Goal: Check status: Check status

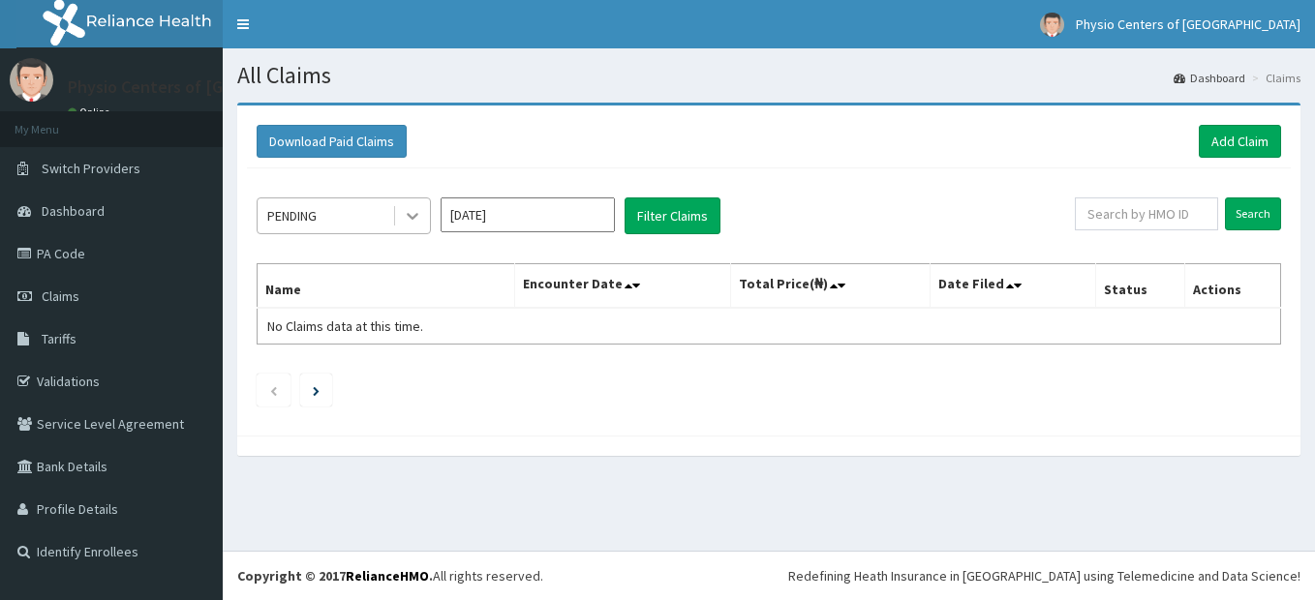
click at [413, 220] on icon at bounding box center [412, 215] width 19 height 19
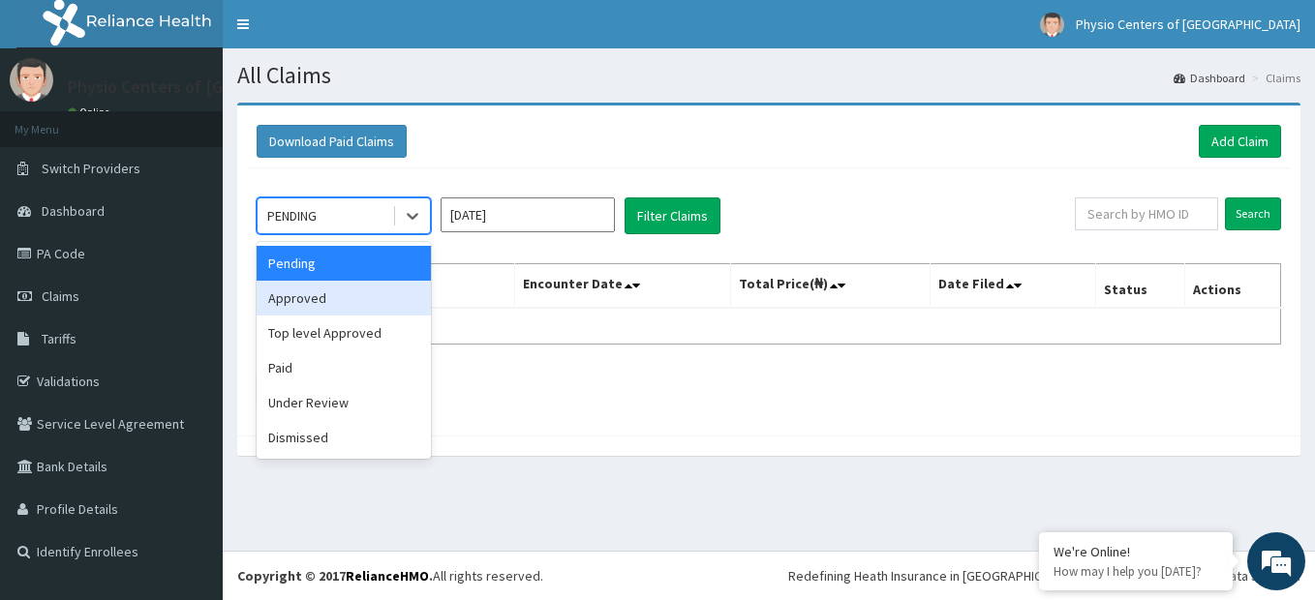
click at [371, 308] on div "Approved" at bounding box center [344, 298] width 174 height 35
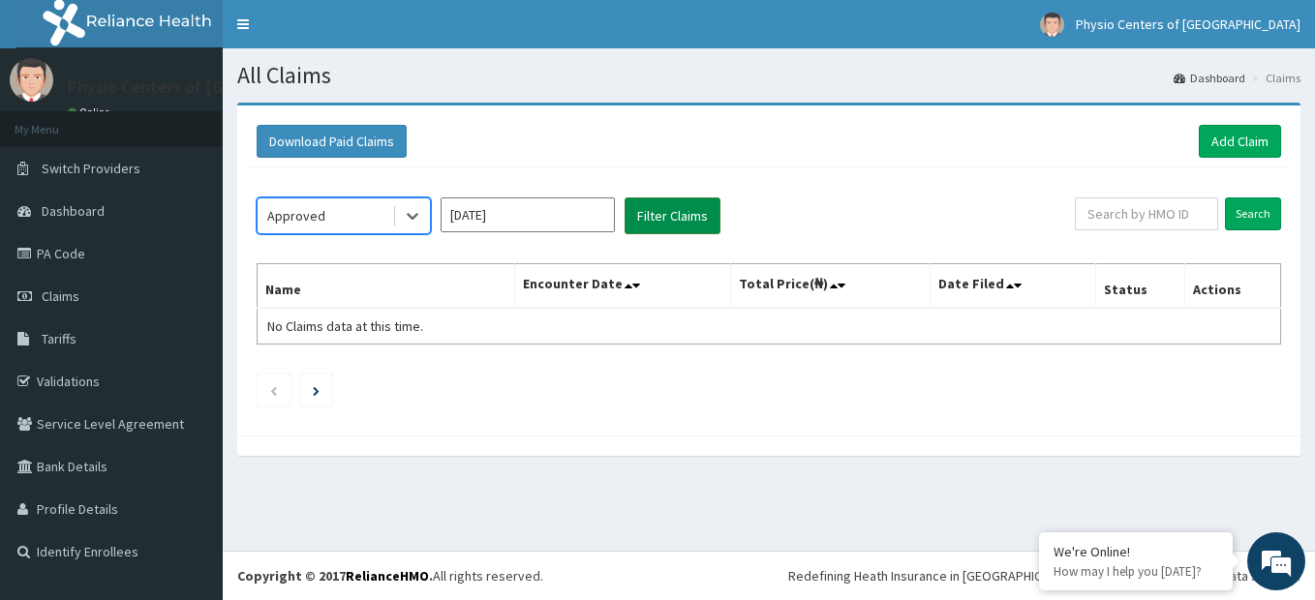
click at [661, 226] on button "Filter Claims" at bounding box center [673, 216] width 96 height 37
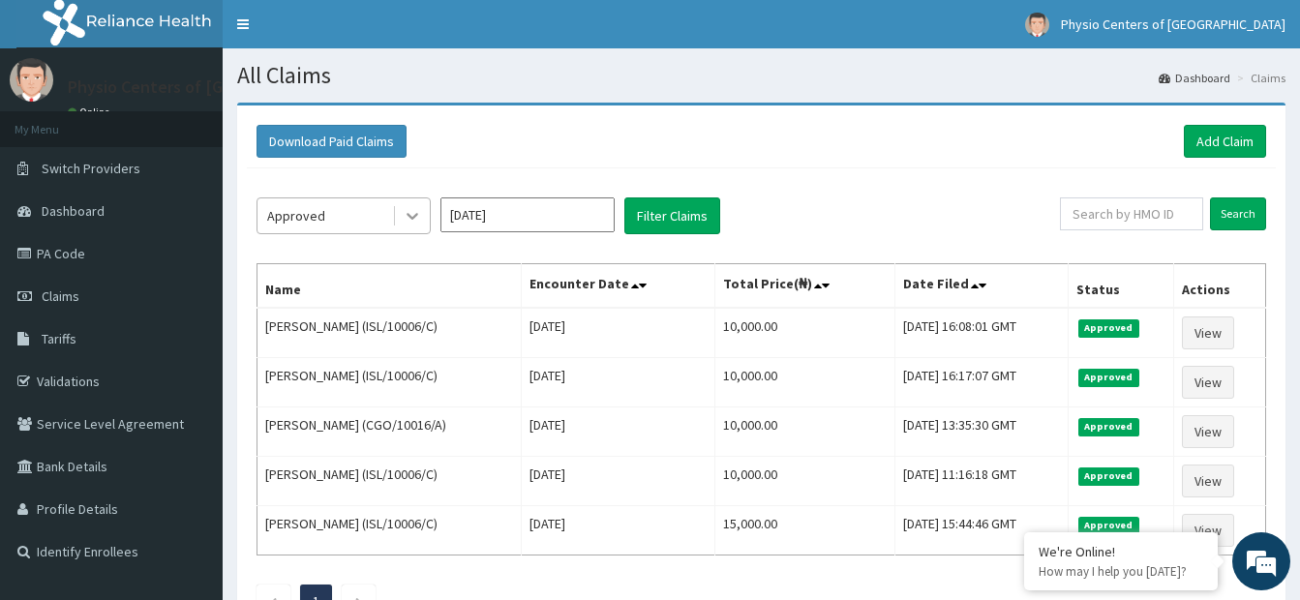
click at [420, 223] on icon at bounding box center [412, 215] width 19 height 19
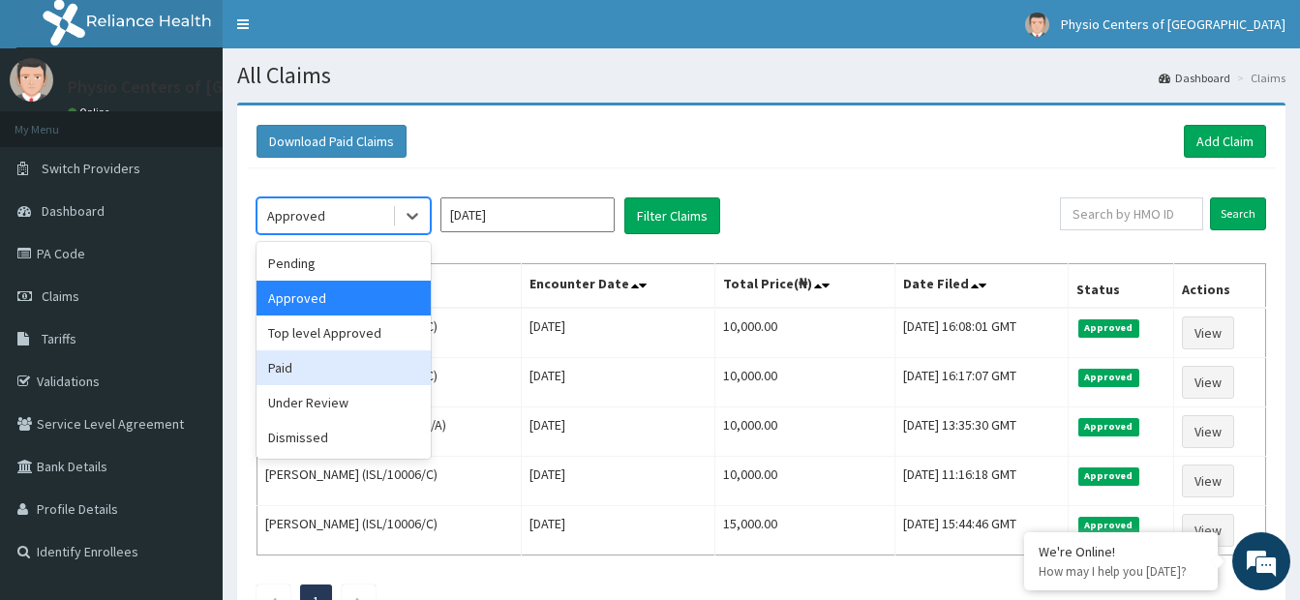
click at [349, 371] on div "Paid" at bounding box center [344, 368] width 174 height 35
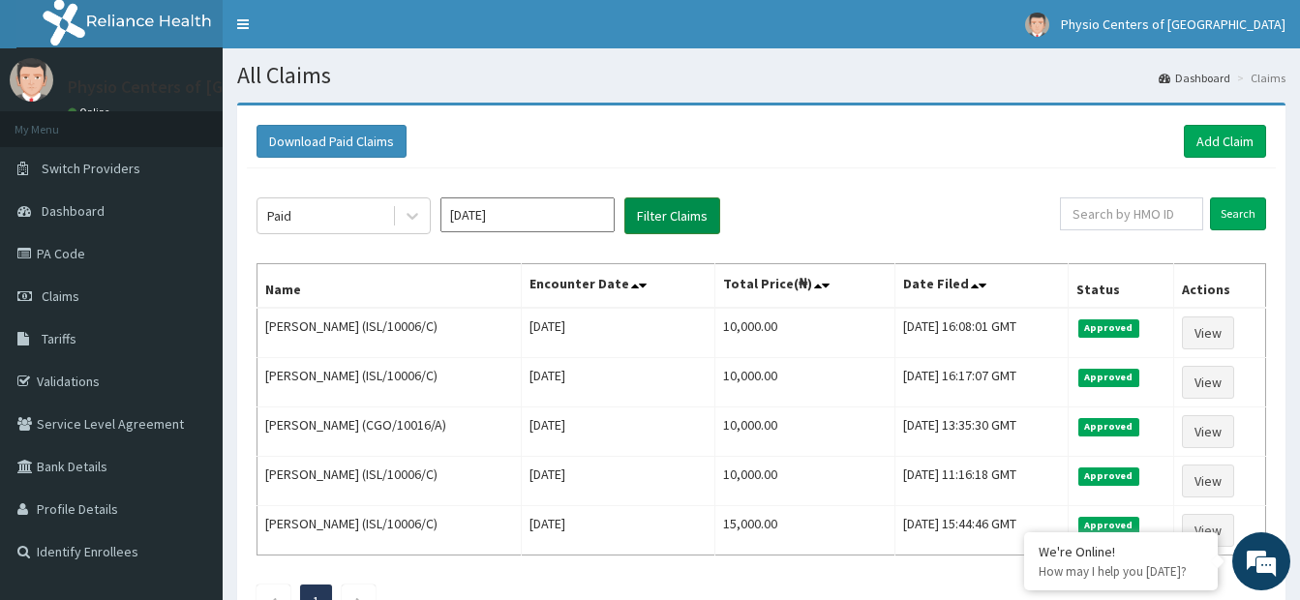
click at [676, 215] on button "Filter Claims" at bounding box center [673, 216] width 96 height 37
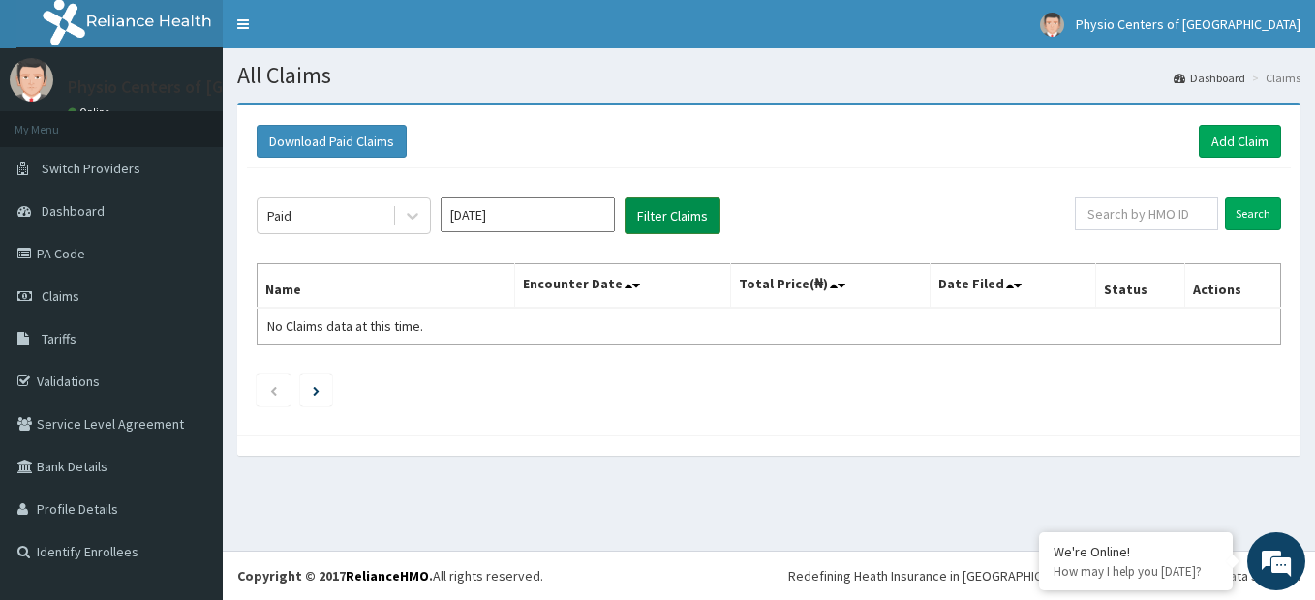
click at [676, 215] on button "Filter Claims" at bounding box center [673, 216] width 96 height 37
click at [425, 214] on div at bounding box center [412, 215] width 35 height 35
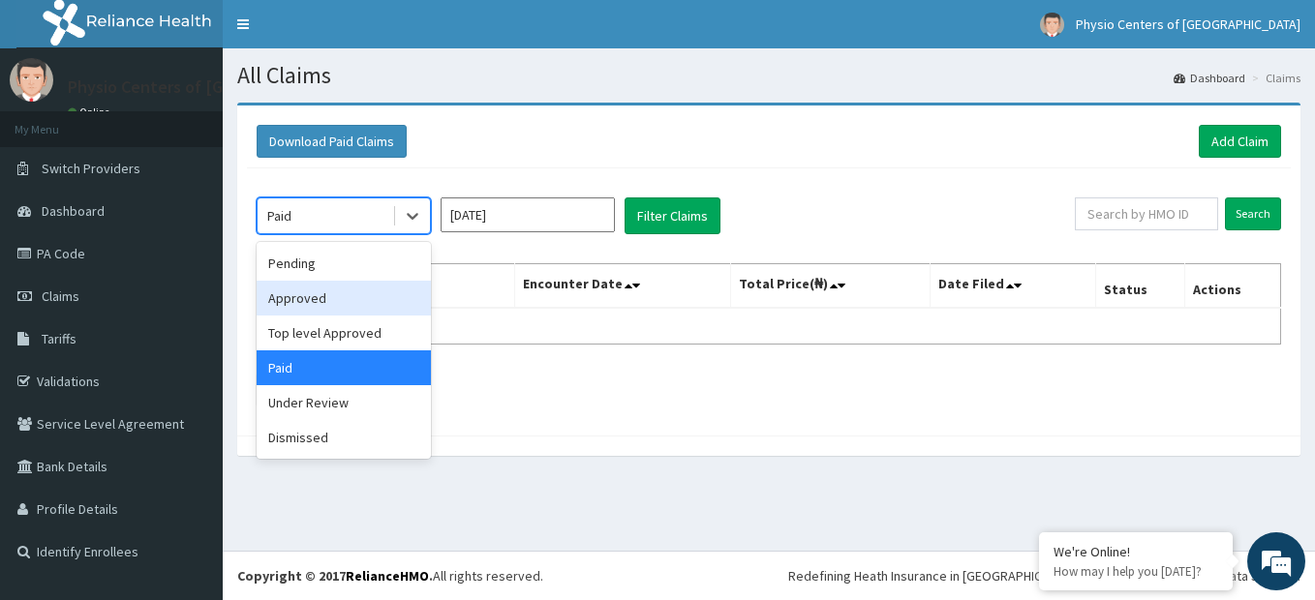
click at [385, 298] on div "Approved" at bounding box center [344, 298] width 174 height 35
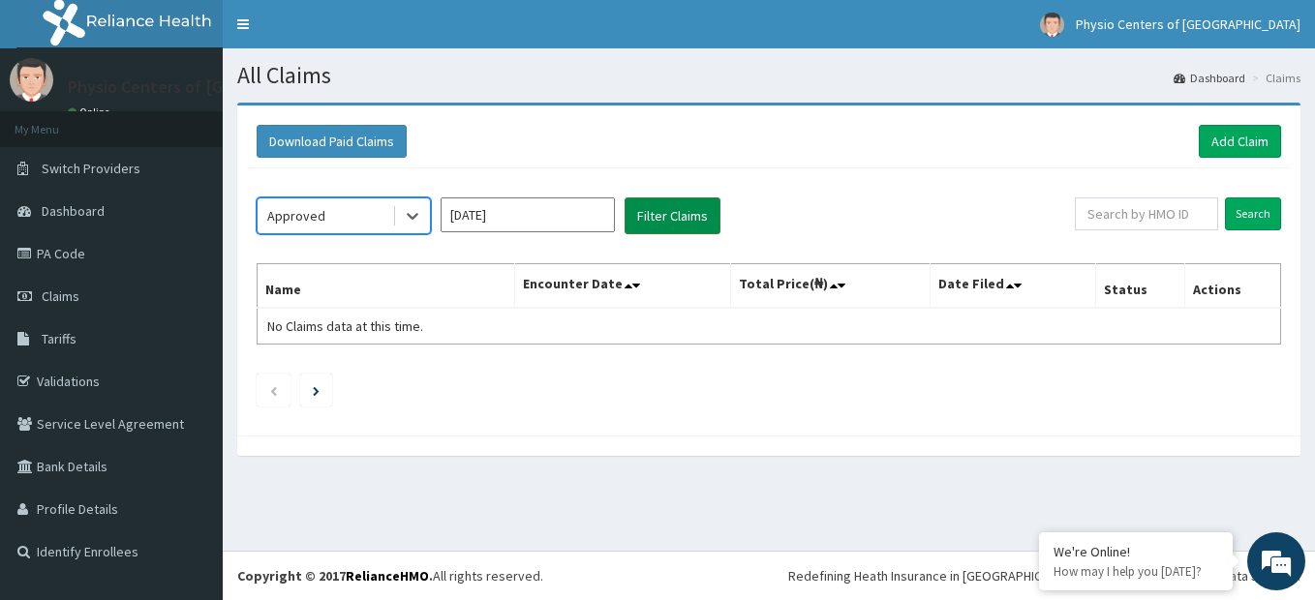
click at [664, 208] on button "Filter Claims" at bounding box center [673, 216] width 96 height 37
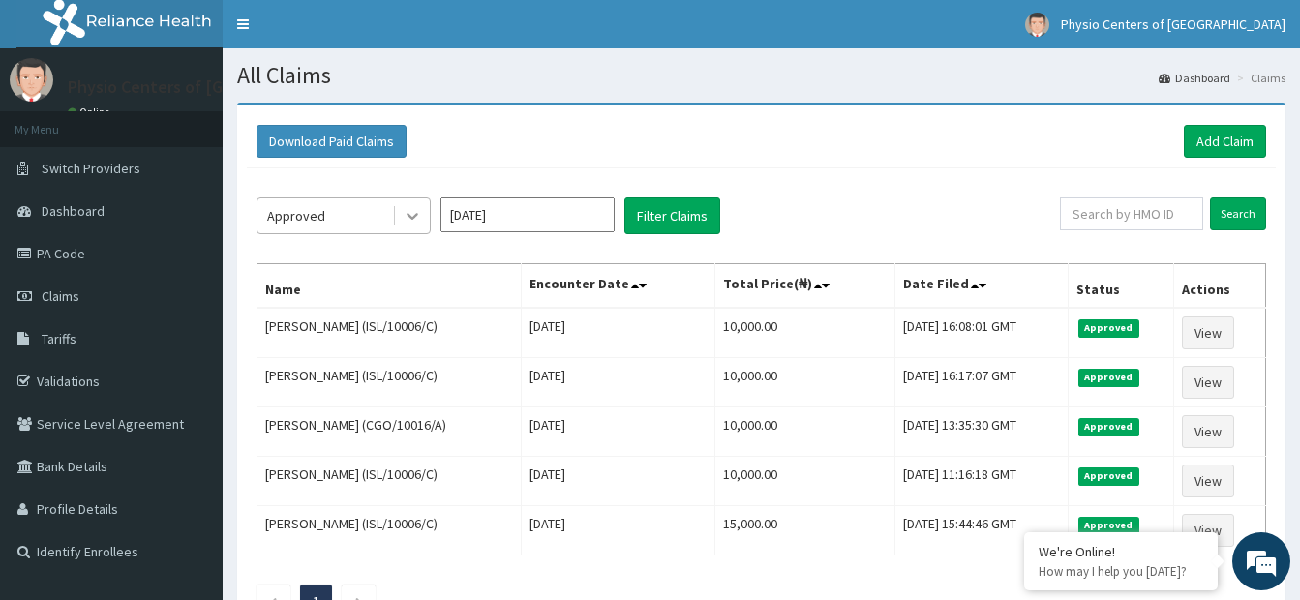
click at [416, 213] on icon at bounding box center [412, 215] width 19 height 19
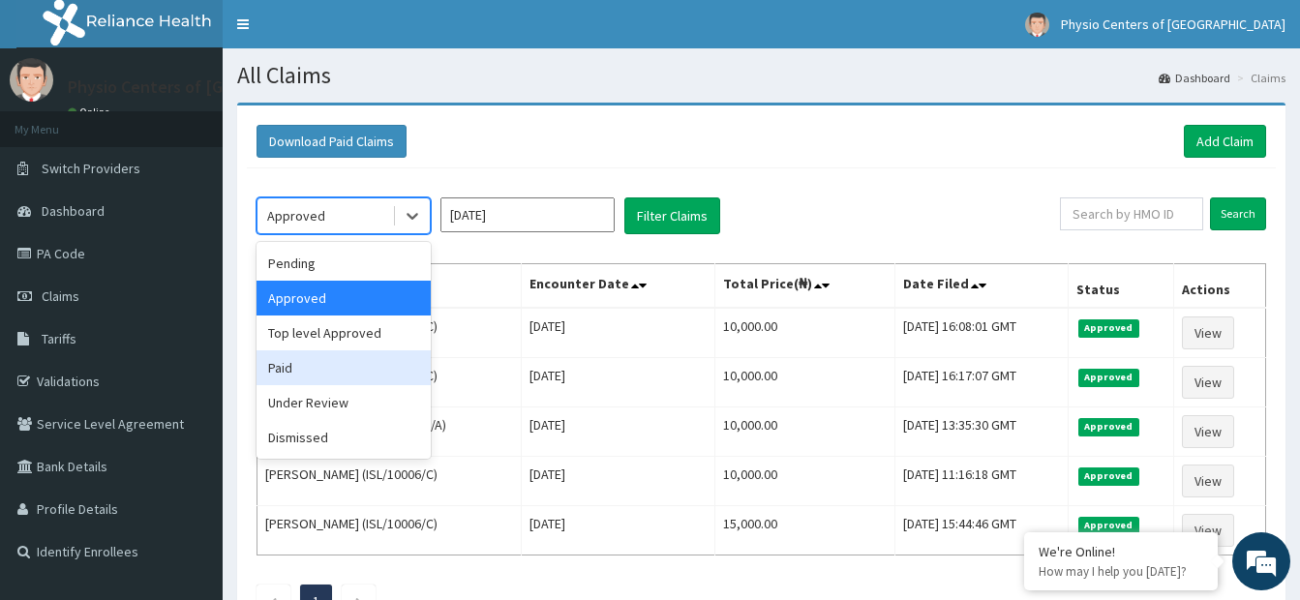
click at [376, 371] on div "Paid" at bounding box center [344, 368] width 174 height 35
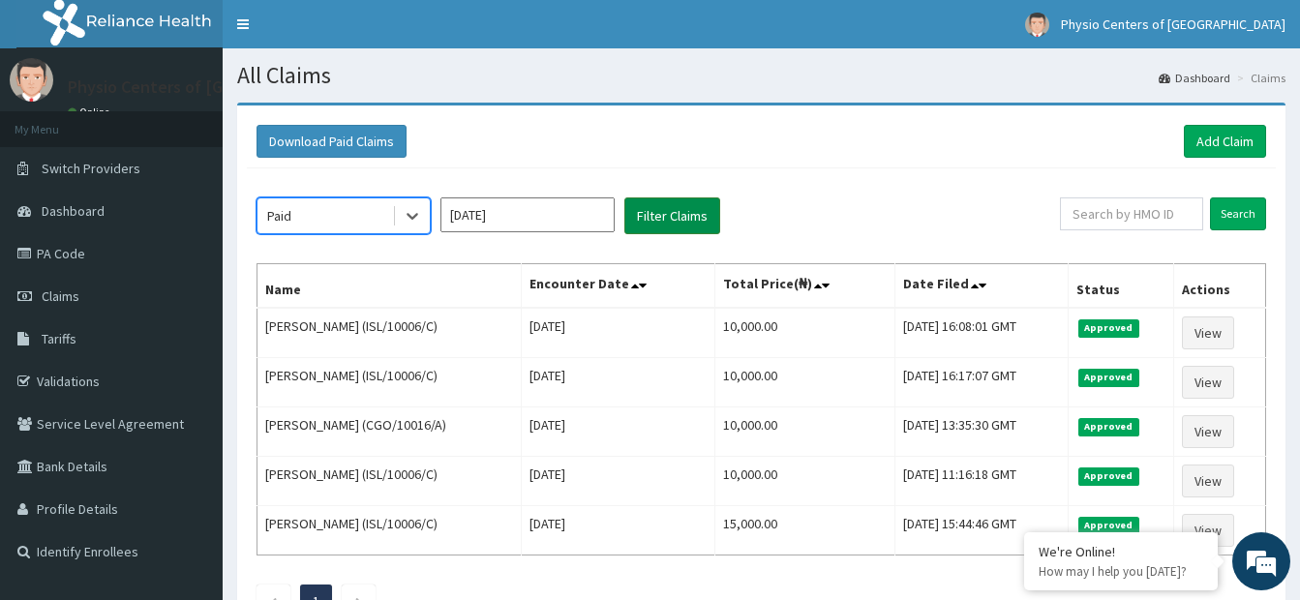
click at [661, 221] on button "Filter Claims" at bounding box center [673, 216] width 96 height 37
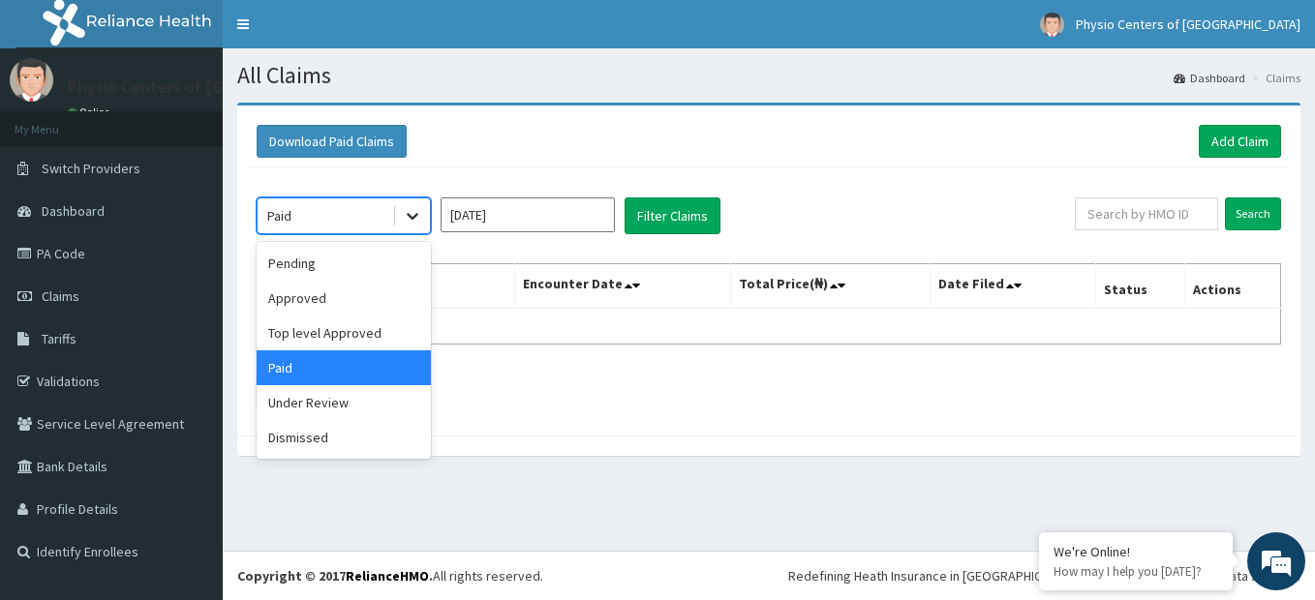
click at [419, 222] on icon at bounding box center [412, 215] width 19 height 19
click at [389, 327] on div "Top level Approved" at bounding box center [344, 333] width 174 height 35
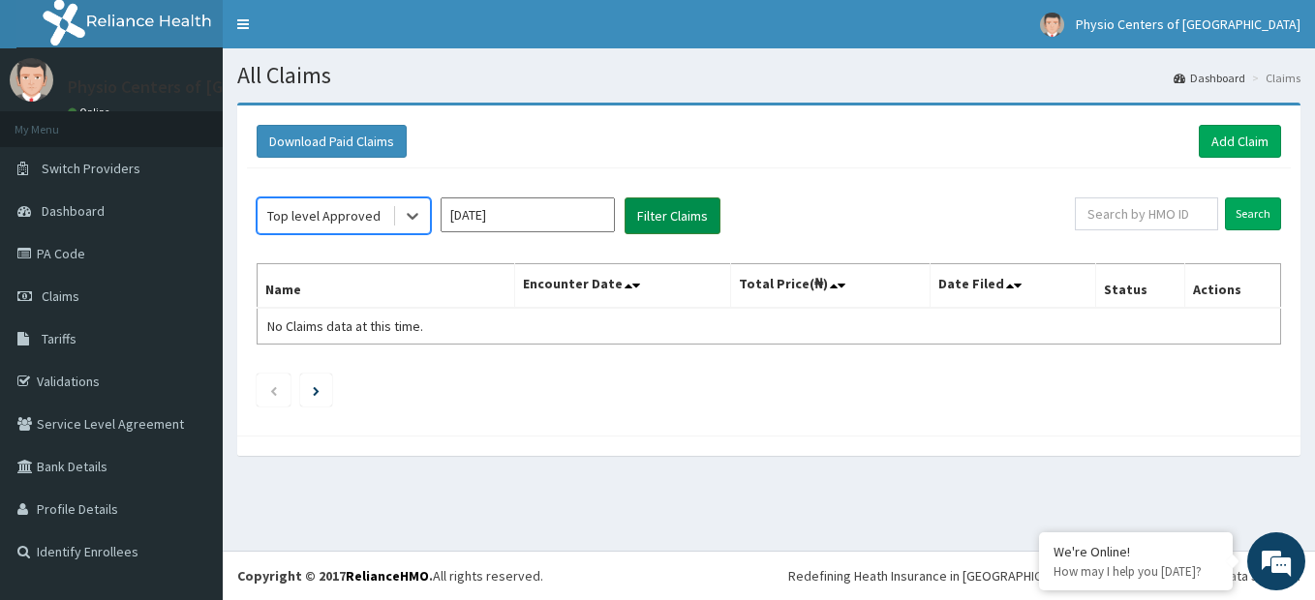
click at [684, 223] on button "Filter Claims" at bounding box center [673, 216] width 96 height 37
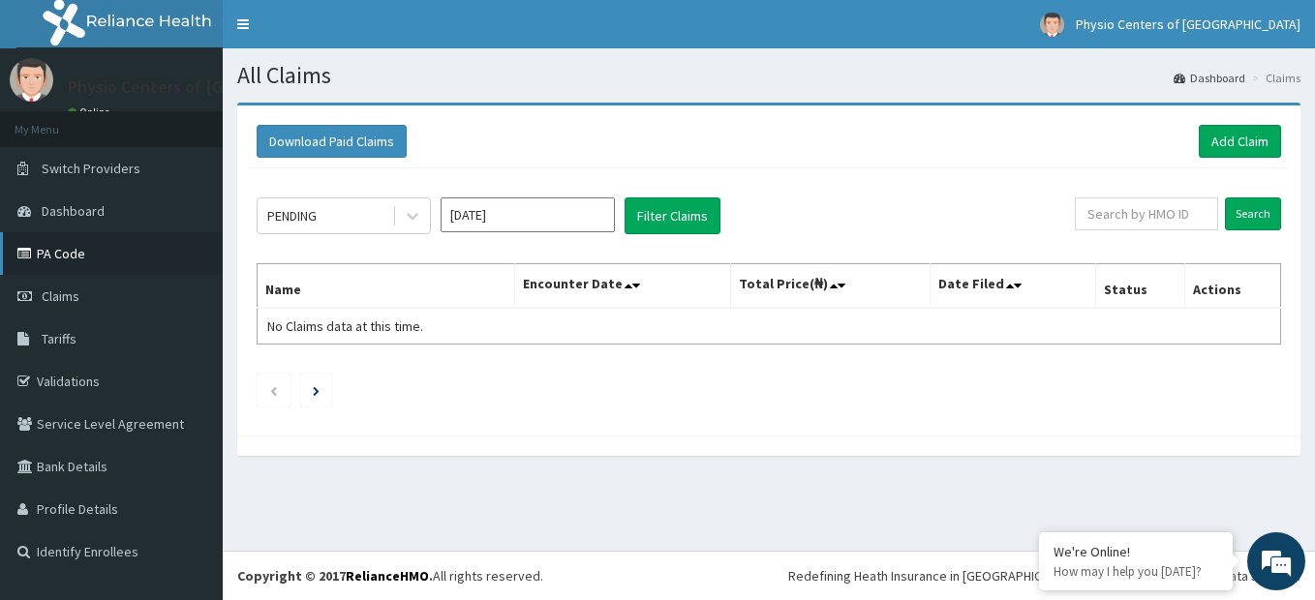
click at [143, 271] on link "PA Code" at bounding box center [111, 253] width 223 height 43
